Goal: Information Seeking & Learning: Learn about a topic

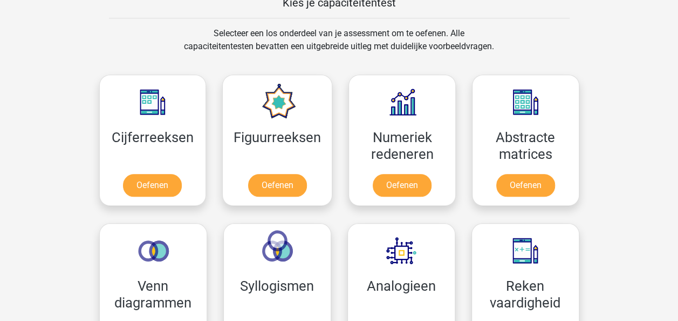
scroll to position [486, 0]
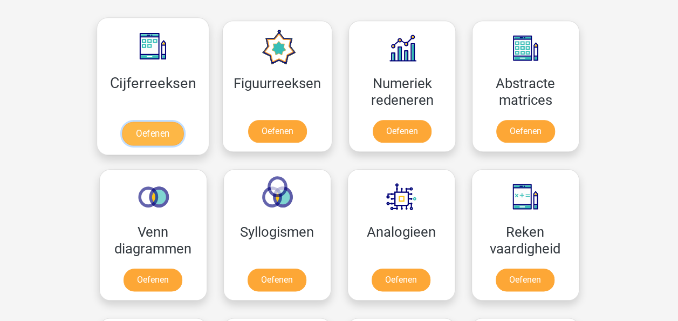
click at [159, 134] on link "Oefenen" at bounding box center [153, 133] width 62 height 24
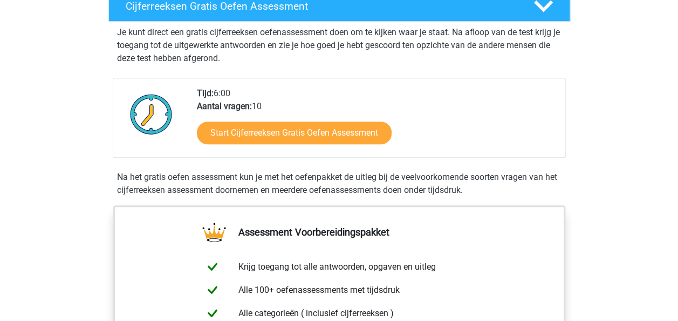
scroll to position [216, 0]
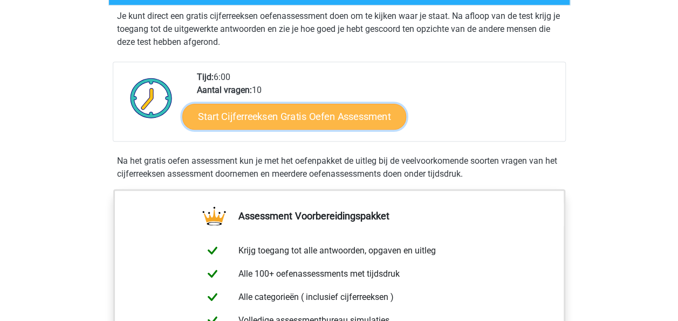
click at [285, 129] on link "Start Cijferreeksen Gratis Oefen Assessment" at bounding box center [294, 116] width 224 height 26
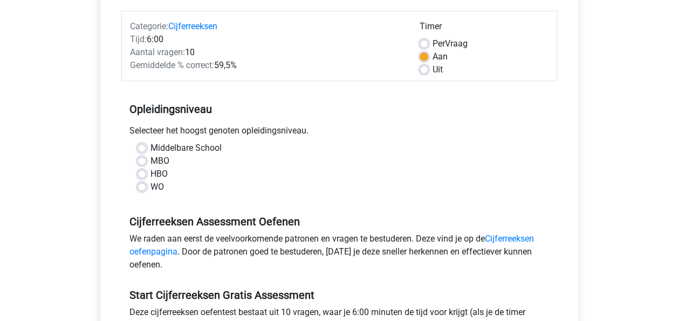
scroll to position [162, 0]
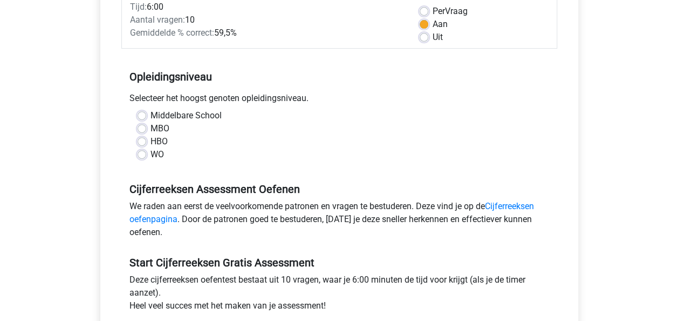
click at [151, 141] on label "HBO" at bounding box center [159, 141] width 17 height 13
click at [141, 141] on input "HBO" at bounding box center [142, 140] width 9 height 11
radio input "true"
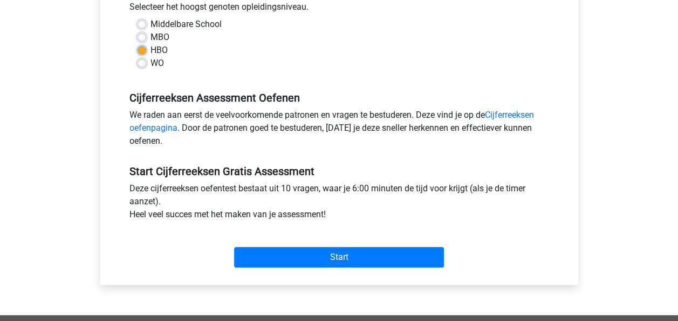
scroll to position [270, 0]
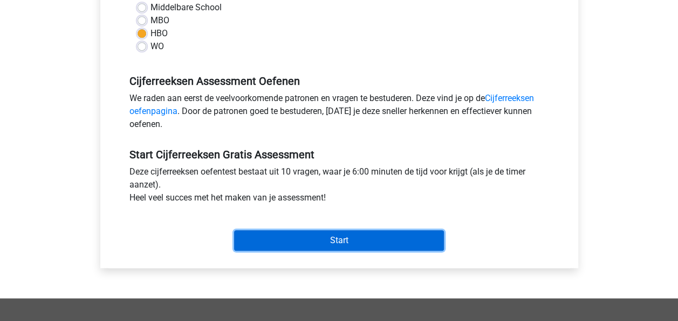
click at [341, 239] on input "Start" at bounding box center [339, 240] width 210 height 21
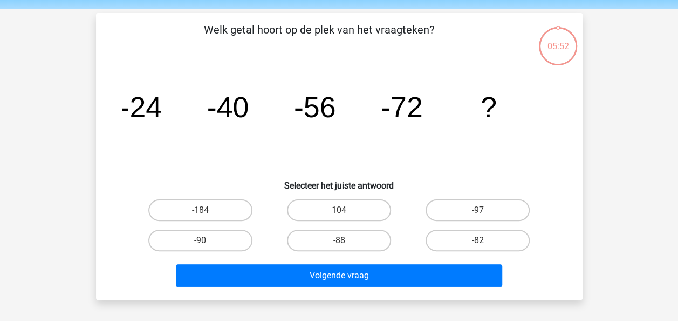
scroll to position [54, 0]
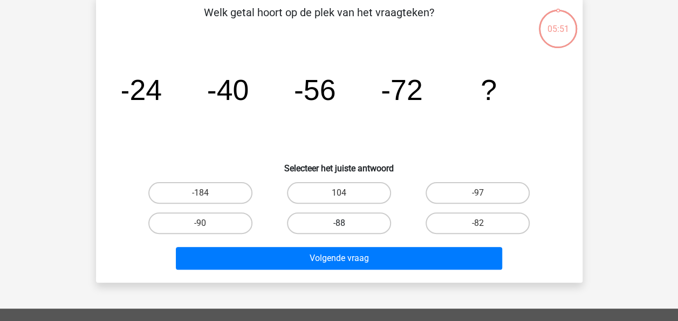
click at [327, 219] on label "-88" at bounding box center [339, 223] width 104 height 22
click at [339, 223] on input "-88" at bounding box center [342, 226] width 7 height 7
radio input "true"
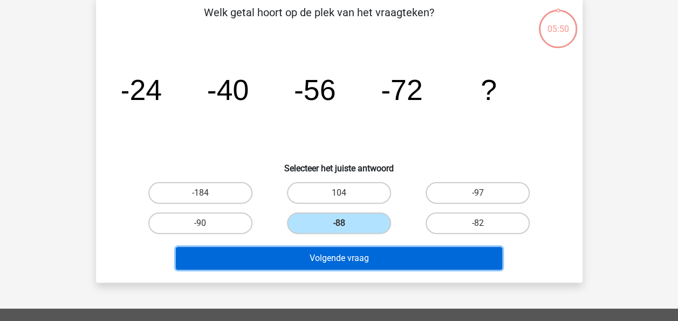
click at [336, 256] on button "Volgende vraag" at bounding box center [339, 258] width 326 height 23
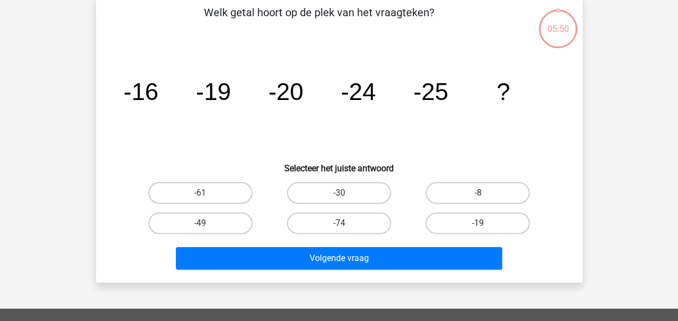
scroll to position [50, 0]
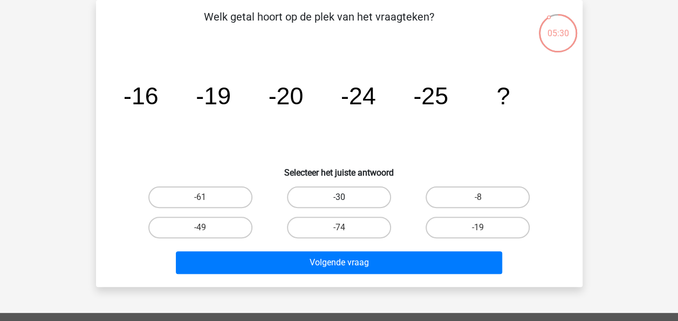
click at [339, 196] on label "-30" at bounding box center [339, 197] width 104 height 22
click at [339, 197] on input "-30" at bounding box center [342, 200] width 7 height 7
radio input "true"
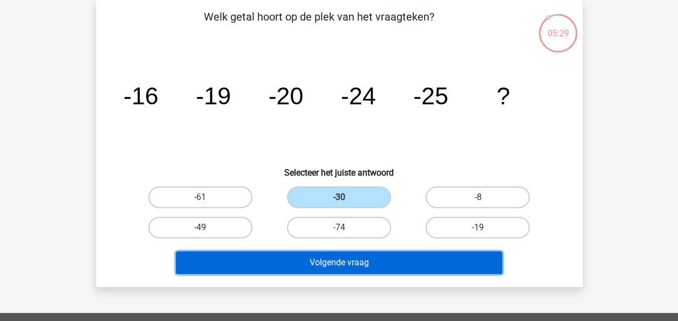
click at [371, 265] on button "Volgende vraag" at bounding box center [339, 262] width 326 height 23
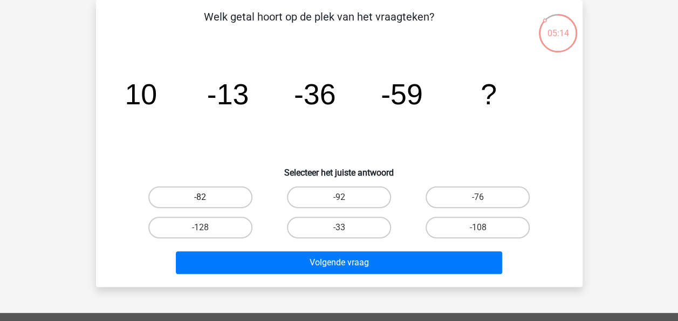
click at [206, 194] on label "-82" at bounding box center [200, 197] width 104 height 22
click at [206, 197] on input "-82" at bounding box center [203, 200] width 7 height 7
radio input "true"
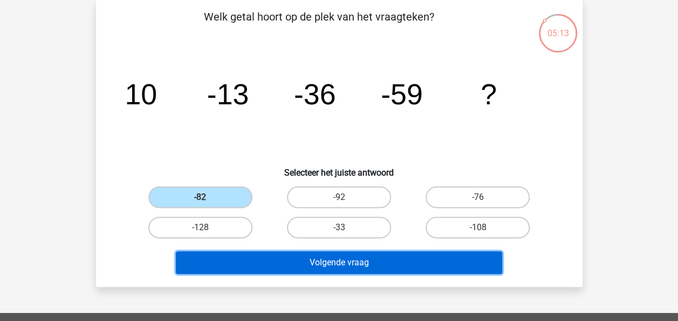
click at [343, 261] on button "Volgende vraag" at bounding box center [339, 262] width 326 height 23
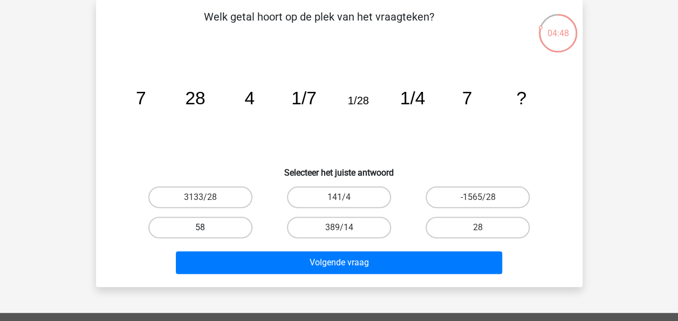
click at [206, 224] on label "58" at bounding box center [200, 227] width 104 height 22
click at [206, 227] on input "58" at bounding box center [203, 230] width 7 height 7
radio input "true"
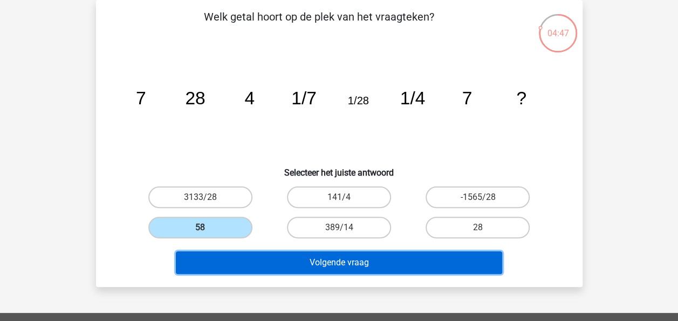
click at [351, 255] on button "Volgende vraag" at bounding box center [339, 262] width 326 height 23
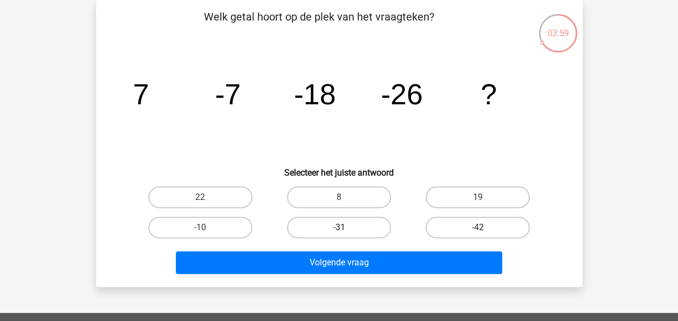
click at [365, 229] on label "-31" at bounding box center [339, 227] width 104 height 22
click at [346, 229] on input "-31" at bounding box center [342, 230] width 7 height 7
radio input "true"
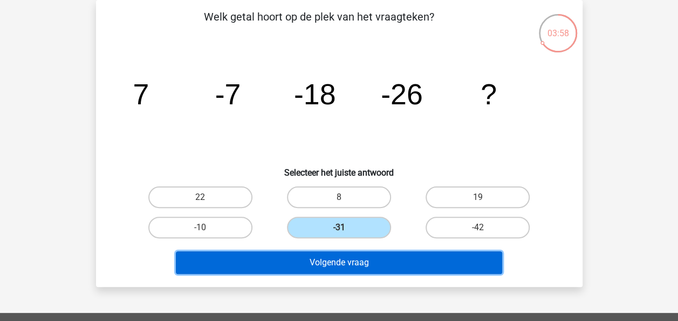
click at [344, 268] on button "Volgende vraag" at bounding box center [339, 262] width 326 height 23
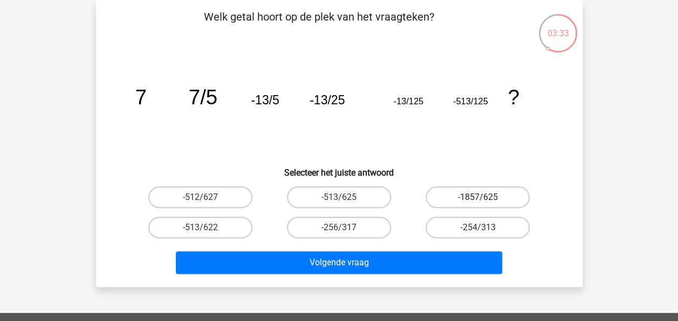
click at [466, 194] on label "-1857/625" at bounding box center [478, 197] width 104 height 22
click at [478, 197] on input "-1857/625" at bounding box center [481, 200] width 7 height 7
radio input "true"
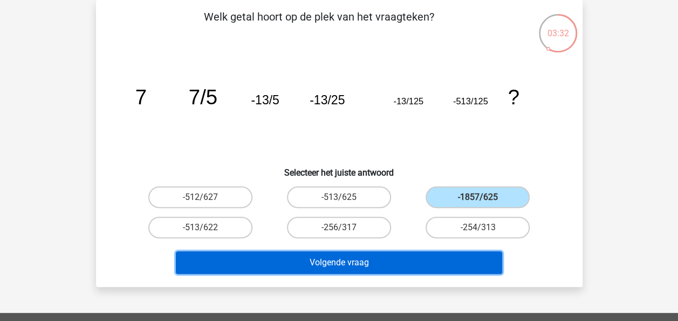
click at [358, 268] on button "Volgende vraag" at bounding box center [339, 262] width 326 height 23
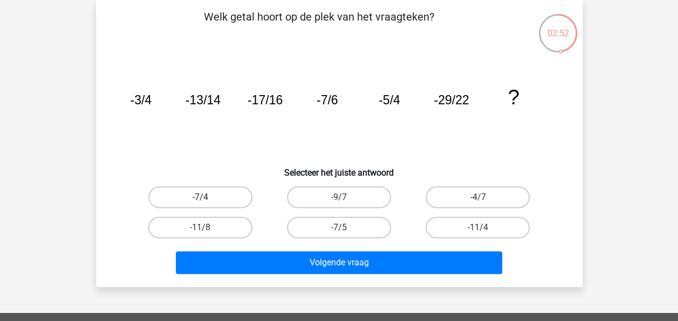
click at [195, 197] on label "-7/4" at bounding box center [200, 197] width 104 height 22
click at [200, 197] on input "-7/4" at bounding box center [203, 200] width 7 height 7
radio input "true"
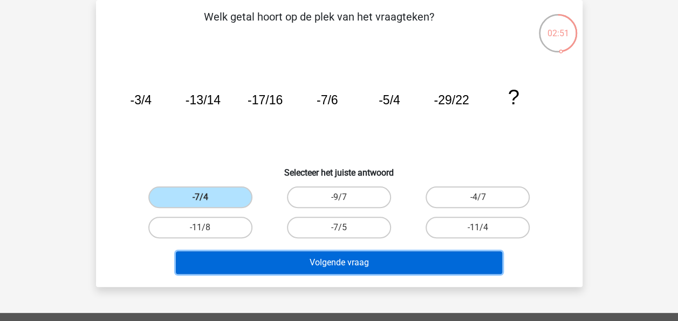
click at [403, 259] on button "Volgende vraag" at bounding box center [339, 262] width 326 height 23
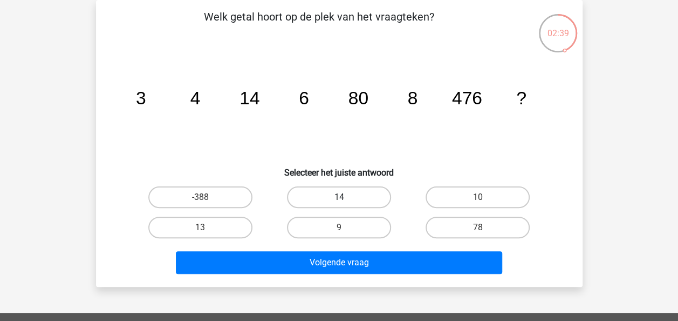
click at [331, 201] on label "14" at bounding box center [339, 197] width 104 height 22
click at [339, 201] on input "14" at bounding box center [342, 200] width 7 height 7
radio input "true"
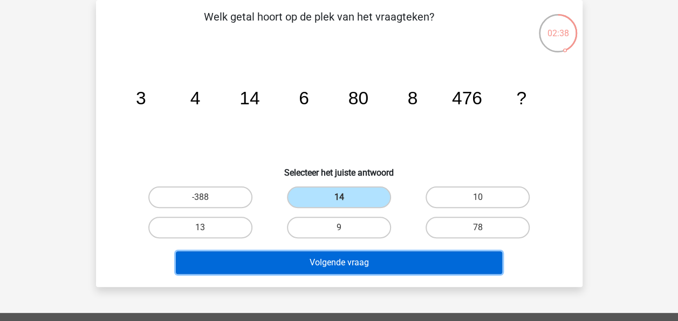
click at [338, 265] on button "Volgende vraag" at bounding box center [339, 262] width 326 height 23
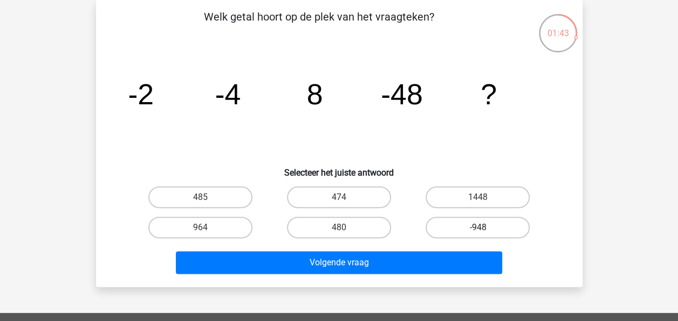
click at [464, 229] on label "-948" at bounding box center [478, 227] width 104 height 22
click at [478, 229] on input "-948" at bounding box center [481, 230] width 7 height 7
radio input "true"
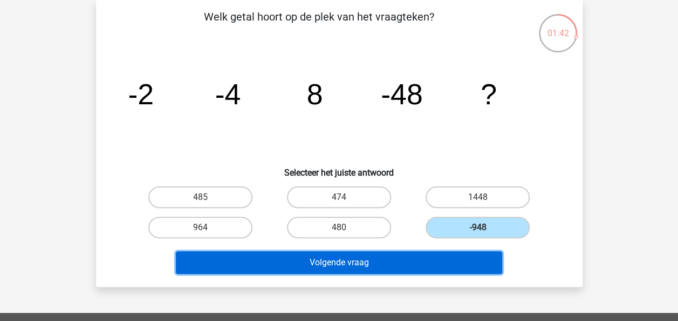
click at [409, 271] on button "Volgende vraag" at bounding box center [339, 262] width 326 height 23
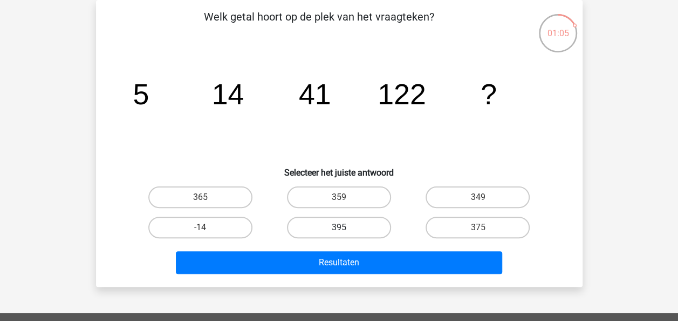
click at [376, 229] on label "395" at bounding box center [339, 227] width 104 height 22
click at [346, 229] on input "395" at bounding box center [342, 230] width 7 height 7
radio input "true"
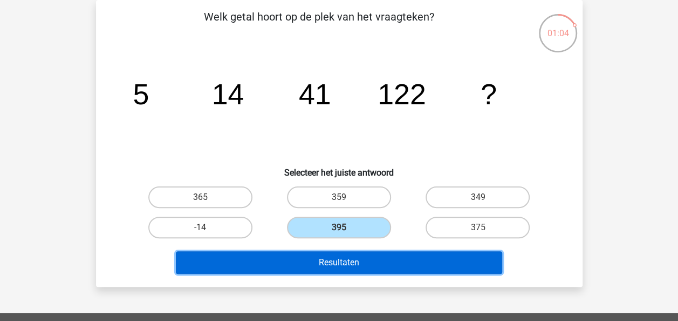
click at [346, 271] on button "Resultaten" at bounding box center [339, 262] width 326 height 23
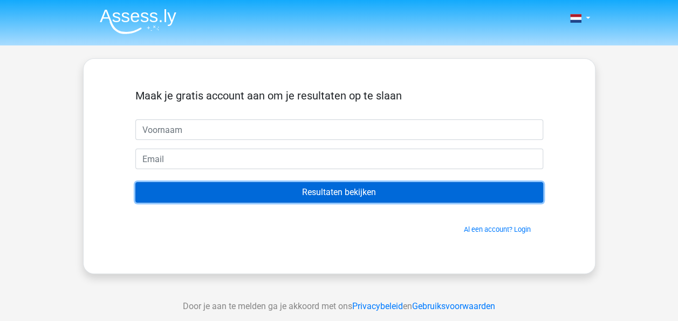
click at [329, 193] on input "Resultaten bekijken" at bounding box center [339, 192] width 408 height 21
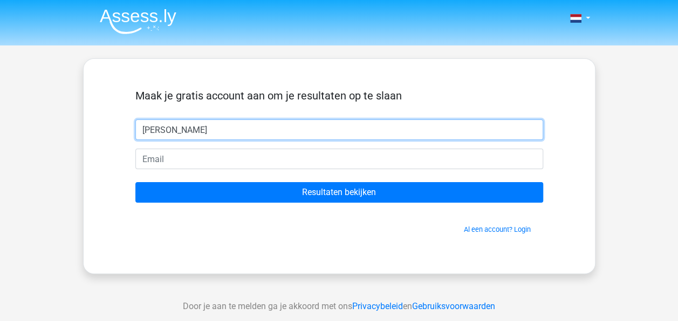
type input "[PERSON_NAME]"
click at [135, 182] on input "Resultaten bekijken" at bounding box center [339, 192] width 408 height 21
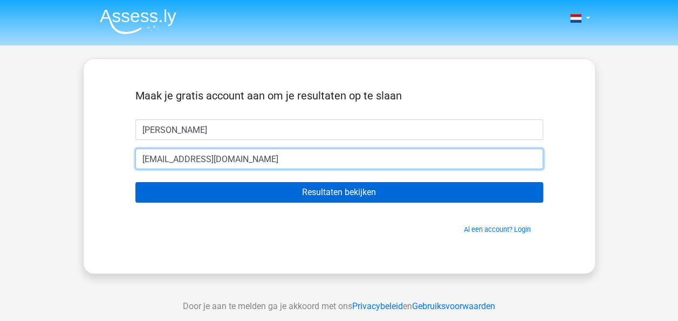
type input "joseknoth@hotmail.com"
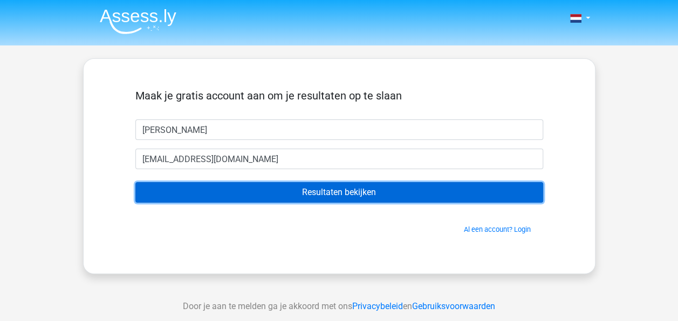
click at [354, 188] on input "Resultaten bekijken" at bounding box center [339, 192] width 408 height 21
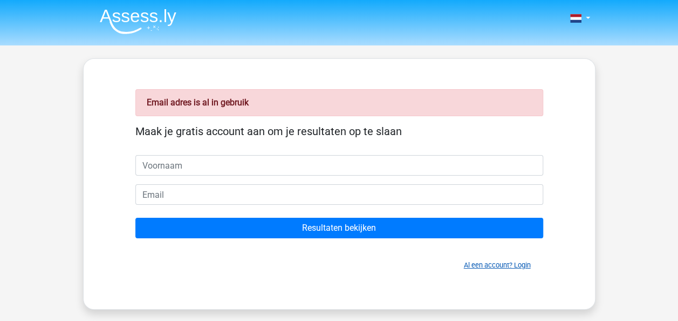
click at [526, 265] on link "Al een account? Login" at bounding box center [497, 265] width 67 height 8
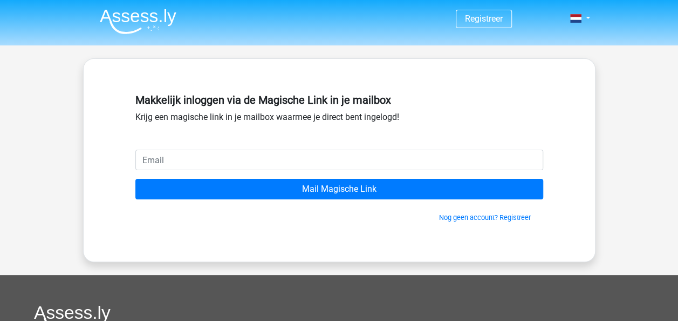
drag, startPoint x: 0, startPoint y: 0, endPoint x: 188, endPoint y: 161, distance: 247.2
click at [188, 161] on input "email" at bounding box center [339, 159] width 408 height 21
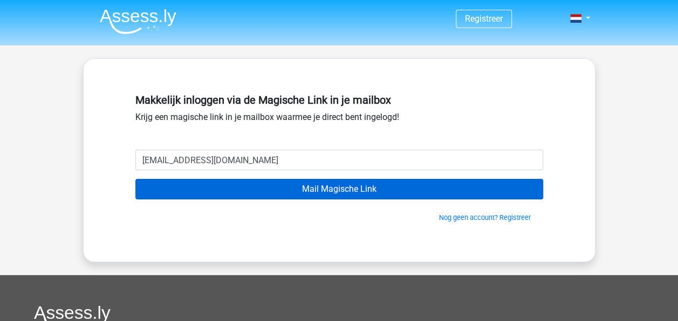
type input "[EMAIL_ADDRESS][DOMAIN_NAME]"
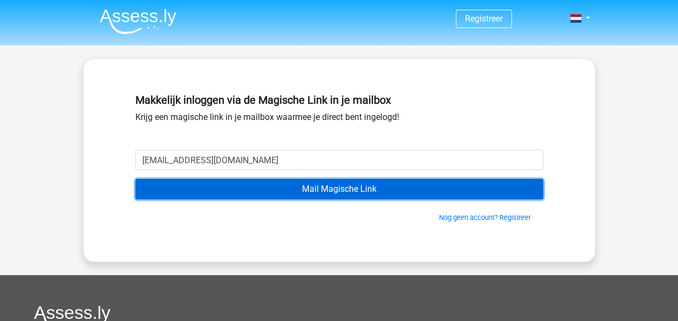
click at [357, 188] on input "Mail Magische Link" at bounding box center [339, 189] width 408 height 21
